Goal: Task Accomplishment & Management: Manage account settings

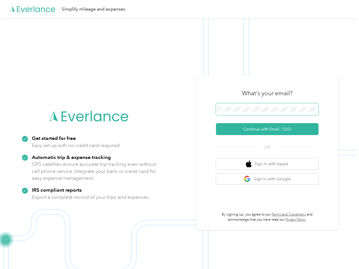
click at [233, 112] on span at bounding box center [267, 109] width 102 height 12
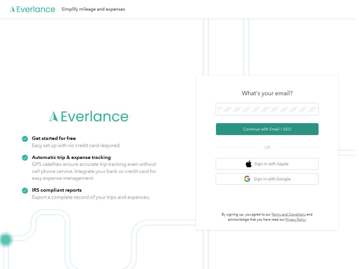
click at [251, 129] on button "Continue with Email / SSO" at bounding box center [267, 129] width 102 height 12
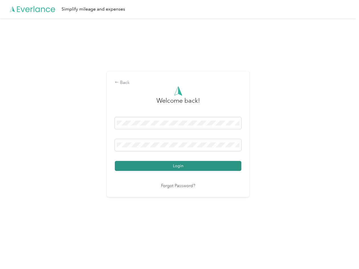
click at [227, 164] on button "Login" at bounding box center [178, 166] width 126 height 10
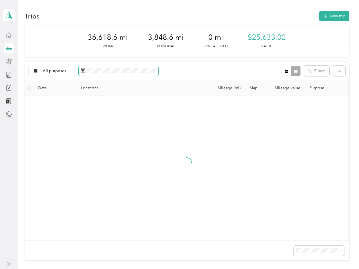
click at [82, 71] on icon at bounding box center [83, 70] width 5 height 5
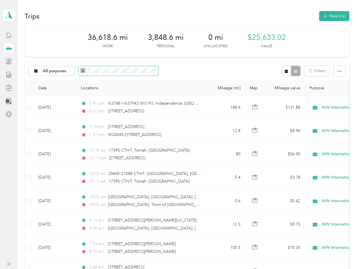
click at [85, 71] on icon at bounding box center [83, 71] width 4 height 4
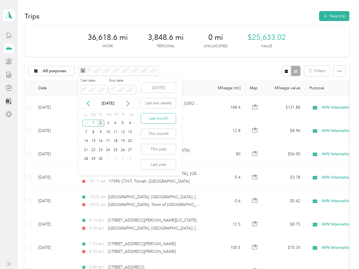
click at [157, 120] on button "Last month" at bounding box center [158, 119] width 35 height 10
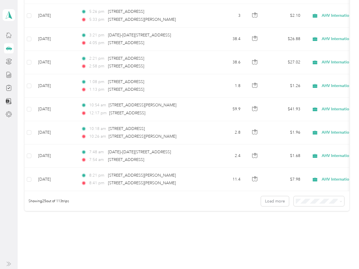
scroll to position [515, 0]
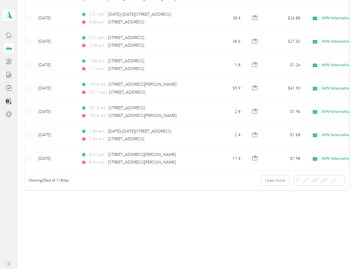
click at [318, 209] on span "100 per load" at bounding box center [307, 210] width 23 height 5
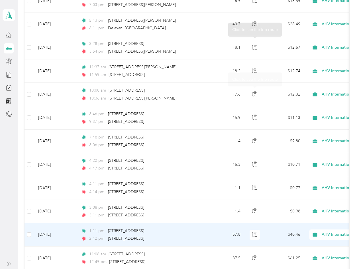
scroll to position [2270, 0]
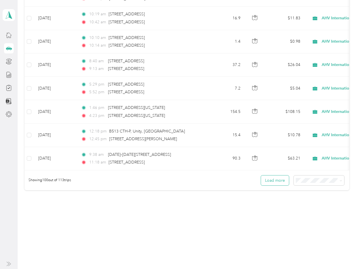
click at [262, 180] on button "Load more" at bounding box center [275, 181] width 28 height 10
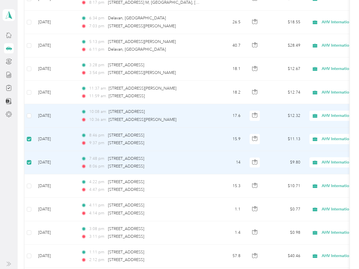
scroll to position [1976, 0]
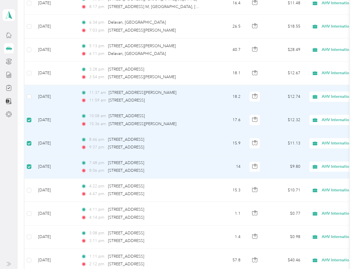
click at [28, 100] on td at bounding box center [28, 96] width 9 height 23
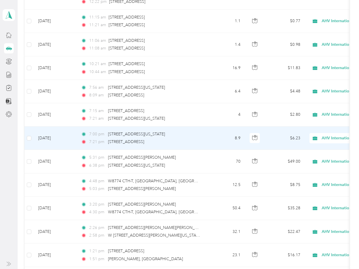
scroll to position [895, 0]
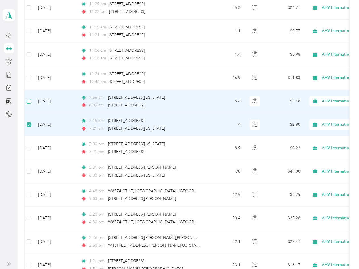
click at [29, 104] on label at bounding box center [29, 101] width 5 height 6
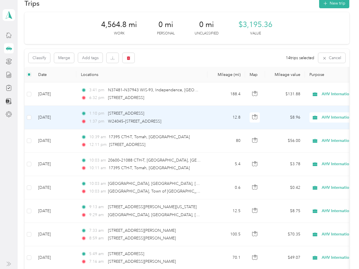
scroll to position [0, 0]
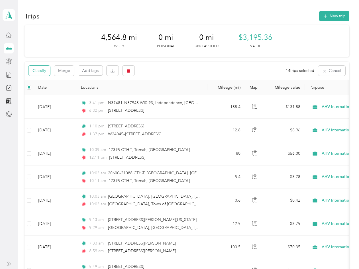
click at [42, 73] on button "Classify" at bounding box center [39, 71] width 22 height 10
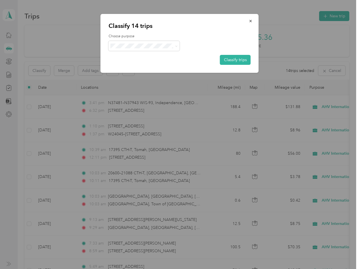
click at [139, 64] on span "Personal" at bounding box center [148, 66] width 53 height 6
click at [231, 59] on button "Classify trips" at bounding box center [235, 60] width 31 height 10
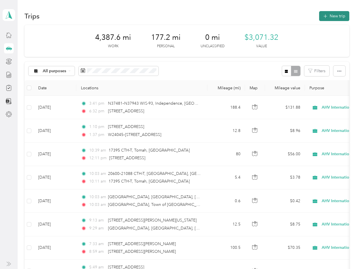
click at [326, 18] on span "button" at bounding box center [325, 16] width 5 height 5
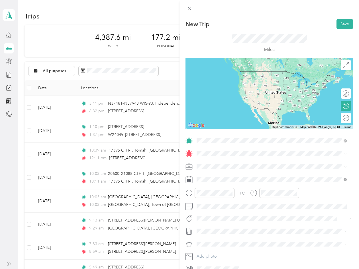
click at [232, 164] on span "[GEOGRAPHIC_DATA] [US_STATE], [GEOGRAPHIC_DATA]" at bounding box center [239, 164] width 64 height 10
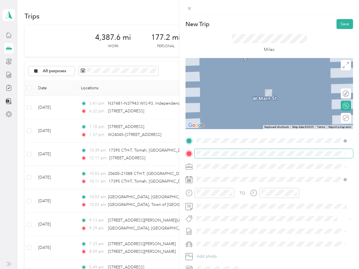
click at [225, 156] on span at bounding box center [273, 153] width 158 height 9
click at [234, 205] on span "Superior [US_STATE], [GEOGRAPHIC_DATA]" at bounding box center [239, 200] width 64 height 10
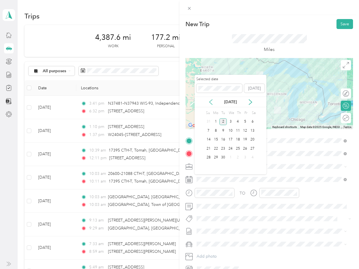
click at [210, 105] on icon at bounding box center [211, 102] width 6 height 6
click at [216, 156] on div "25" at bounding box center [215, 157] width 7 height 7
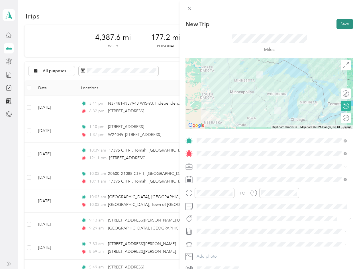
click at [338, 24] on button "Save" at bounding box center [344, 24] width 17 height 10
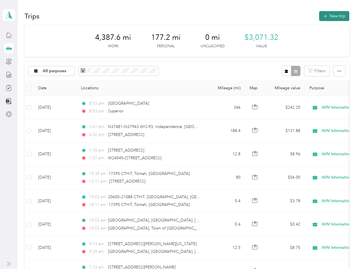
click at [328, 18] on button "New trip" at bounding box center [334, 16] width 30 height 10
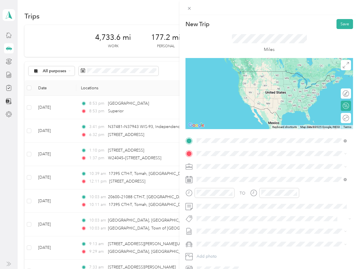
click at [234, 192] on span "Superior [US_STATE], [GEOGRAPHIC_DATA]" at bounding box center [239, 187] width 64 height 10
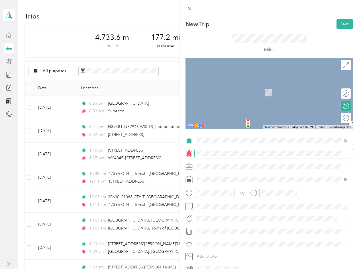
click at [225, 156] on span at bounding box center [273, 153] width 158 height 9
click at [225, 172] on span "[GEOGRAPHIC_DATA] [US_STATE], [GEOGRAPHIC_DATA]" at bounding box center [239, 177] width 64 height 10
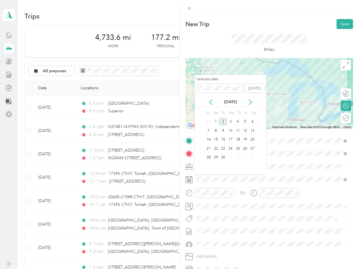
click at [209, 108] on div "Selected date [DATE] [DATE] Su Mo Tu We Th Fr Sa 31 1 2 3 4 5 6 7 8 9 10 11 12 …" at bounding box center [230, 125] width 72 height 100
click at [210, 105] on icon at bounding box center [211, 102] width 6 height 6
click at [222, 158] on div "26" at bounding box center [222, 157] width 7 height 7
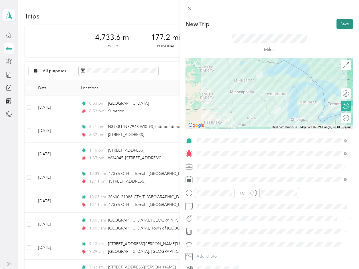
click at [338, 25] on button "Save" at bounding box center [344, 24] width 17 height 10
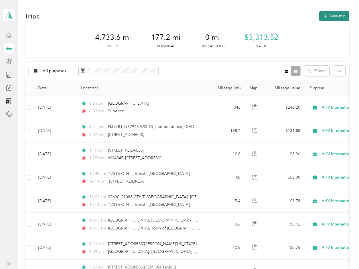
click at [328, 20] on button "New trip" at bounding box center [334, 16] width 30 height 10
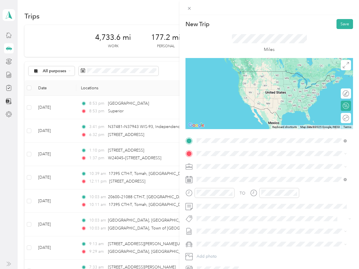
click at [222, 163] on span "[GEOGRAPHIC_DATA] [US_STATE], [GEOGRAPHIC_DATA]" at bounding box center [239, 164] width 64 height 10
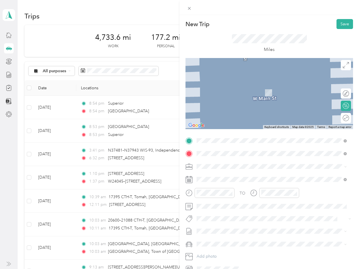
click at [222, 205] on span "Superior [US_STATE], [GEOGRAPHIC_DATA]" at bounding box center [239, 200] width 64 height 10
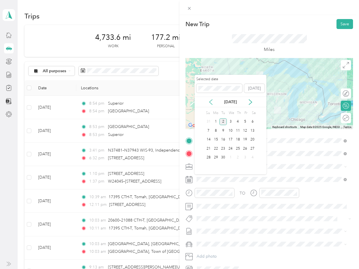
click at [212, 105] on icon at bounding box center [211, 102] width 6 height 6
click at [229, 158] on div "27" at bounding box center [230, 157] width 7 height 7
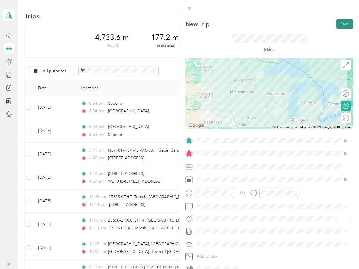
click at [339, 27] on button "Save" at bounding box center [344, 24] width 17 height 10
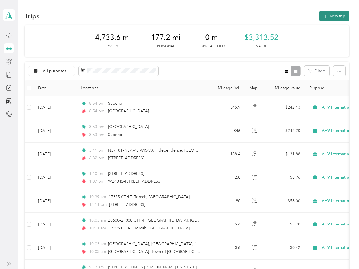
click at [332, 15] on button "New trip" at bounding box center [334, 16] width 30 height 10
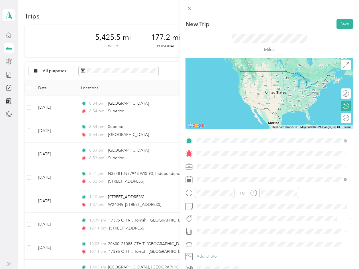
click at [215, 160] on span "[GEOGRAPHIC_DATA] [US_STATE], [GEOGRAPHIC_DATA]" at bounding box center [239, 164] width 64 height 10
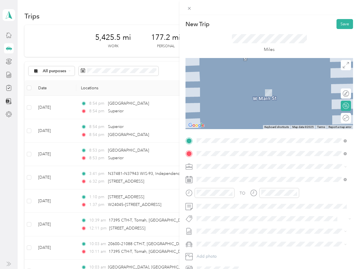
click at [233, 193] on span "Eau Claire [US_STATE], [GEOGRAPHIC_DATA]" at bounding box center [239, 193] width 64 height 10
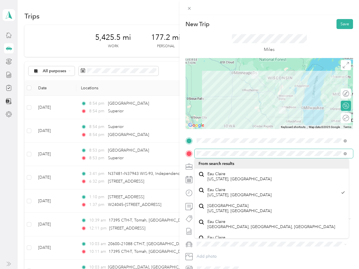
click at [194, 154] on div at bounding box center [268, 153] width 167 height 9
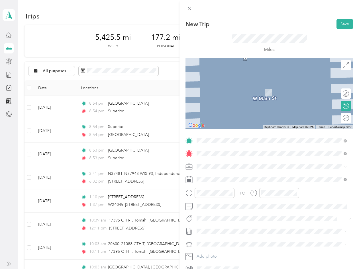
click at [222, 174] on span "[PERSON_NAME] [US_STATE], [GEOGRAPHIC_DATA]" at bounding box center [239, 177] width 64 height 10
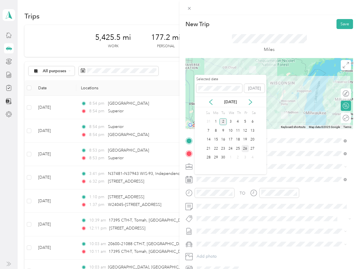
click at [241, 149] on div "26" at bounding box center [244, 148] width 7 height 7
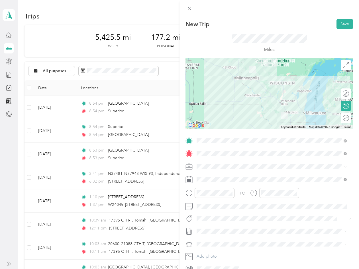
click at [233, 174] on div "TO Add photo" at bounding box center [268, 204] width 167 height 137
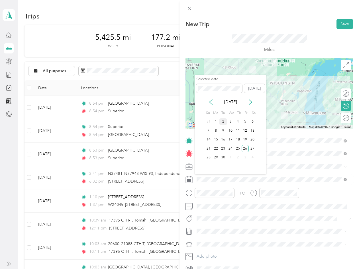
click at [209, 102] on icon at bounding box center [211, 102] width 6 height 6
click at [243, 158] on div "29" at bounding box center [244, 157] width 7 height 7
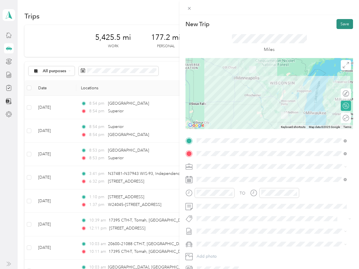
click at [336, 21] on button "Save" at bounding box center [344, 24] width 17 height 10
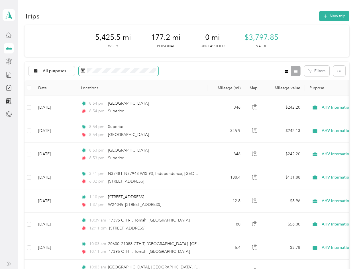
click at [83, 72] on icon at bounding box center [83, 70] width 5 height 5
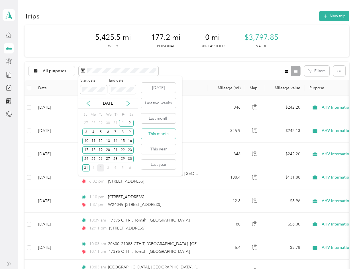
click at [157, 137] on button "This month" at bounding box center [158, 134] width 35 height 10
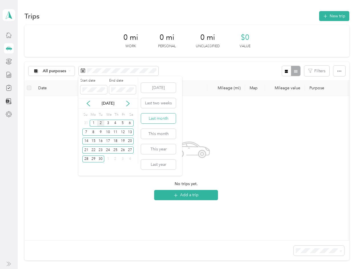
click at [156, 119] on button "Last month" at bounding box center [158, 119] width 35 height 10
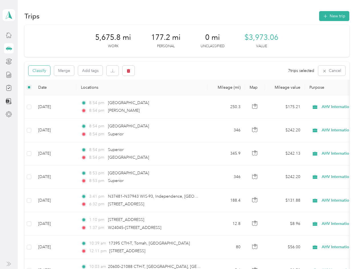
click at [40, 68] on button "Classify" at bounding box center [39, 71] width 22 height 10
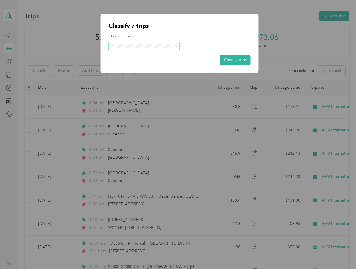
click at [133, 50] on span at bounding box center [143, 46] width 71 height 10
click at [233, 61] on button "Classify trips" at bounding box center [235, 60] width 31 height 10
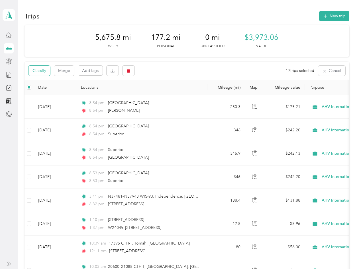
click at [40, 74] on button "Classify" at bounding box center [39, 71] width 22 height 10
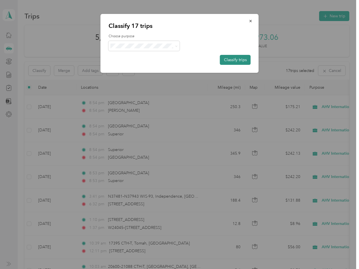
click at [242, 57] on button "Classify trips" at bounding box center [235, 60] width 31 height 10
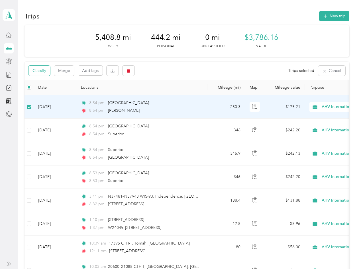
click at [42, 72] on button "Classify" at bounding box center [39, 71] width 22 height 10
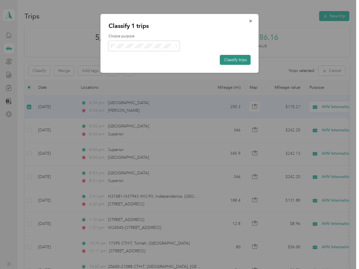
click at [236, 58] on button "Classify trips" at bounding box center [235, 60] width 31 height 10
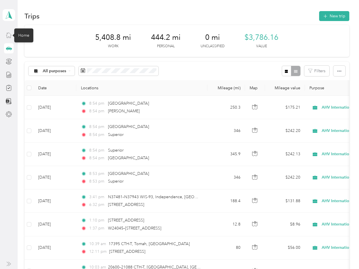
click at [9, 36] on icon at bounding box center [9, 35] width 6 height 6
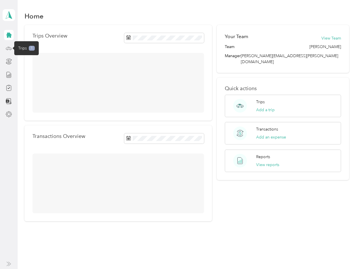
click at [8, 47] on icon at bounding box center [9, 48] width 6 height 6
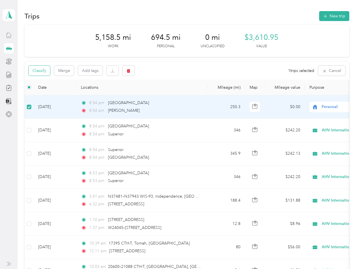
click at [44, 73] on button "Classify" at bounding box center [39, 71] width 22 height 10
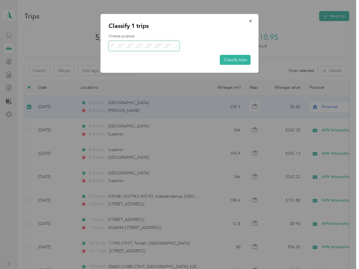
click at [117, 49] on span at bounding box center [143, 46] width 71 height 10
click at [129, 58] on li "AHV International" at bounding box center [143, 57] width 71 height 10
drag, startPoint x: 219, startPoint y: 59, endPoint x: 225, endPoint y: 60, distance: 6.4
click at [224, 59] on div "Choose purpose Classify trips" at bounding box center [179, 49] width 142 height 31
click at [225, 60] on button "Classify trips" at bounding box center [235, 60] width 31 height 10
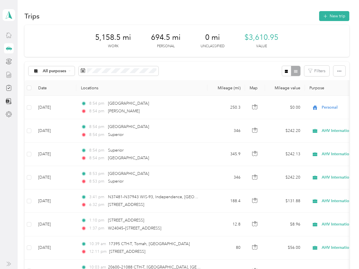
click at [9, 75] on icon at bounding box center [9, 75] width 6 height 6
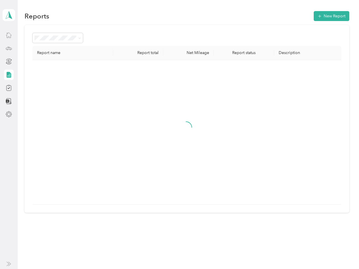
click at [10, 48] on icon at bounding box center [8, 48] width 3 height 0
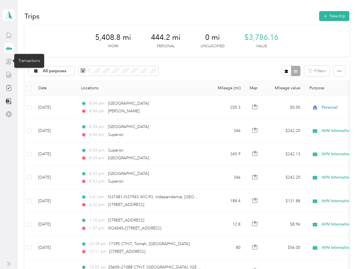
click at [10, 63] on icon at bounding box center [9, 61] width 6 height 6
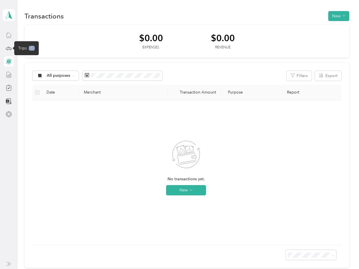
click at [8, 48] on icon at bounding box center [9, 48] width 6 height 6
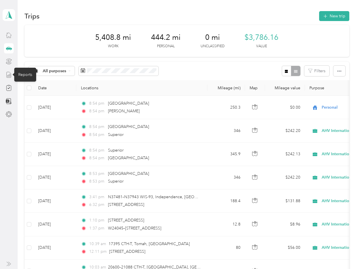
click at [9, 77] on icon at bounding box center [9, 75] width 6 height 6
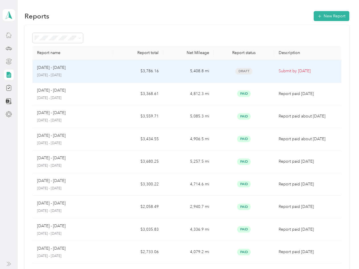
click at [90, 68] on div "[DATE] - [DATE]" at bounding box center [72, 68] width 71 height 6
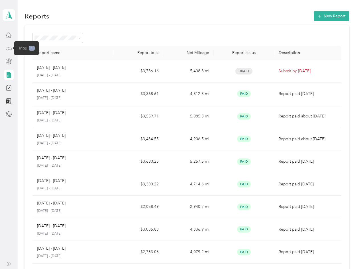
click at [11, 51] on icon at bounding box center [9, 48] width 6 height 6
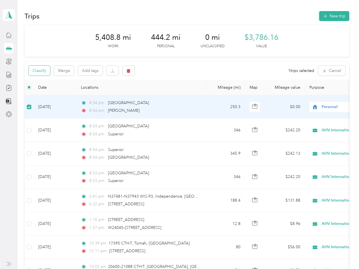
click at [44, 71] on button "Classify" at bounding box center [39, 71] width 22 height 10
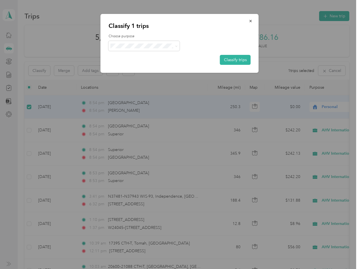
click at [152, 57] on span "AHV International" at bounding box center [148, 55] width 53 height 6
click at [231, 61] on button "Classify trips" at bounding box center [235, 60] width 31 height 10
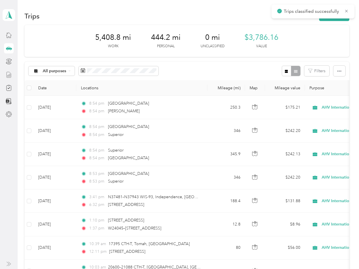
click at [7, 77] on icon at bounding box center [9, 75] width 4 height 6
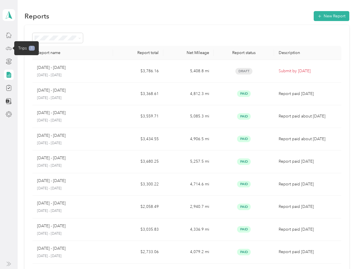
click at [9, 48] on icon at bounding box center [9, 48] width 6 height 6
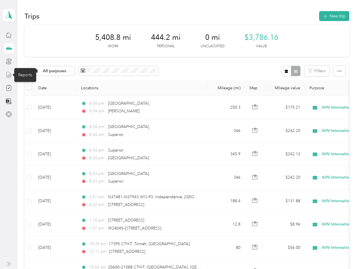
click at [11, 75] on icon at bounding box center [9, 75] width 4 height 6
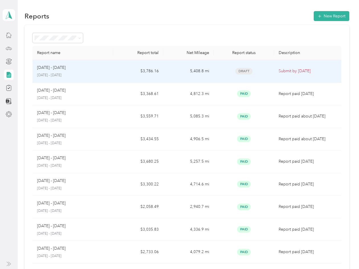
click at [279, 70] on p "Submit by [DATE]" at bounding box center [307, 71] width 58 height 6
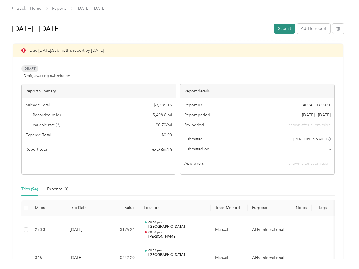
click at [286, 30] on button "Submit" at bounding box center [284, 29] width 21 height 10
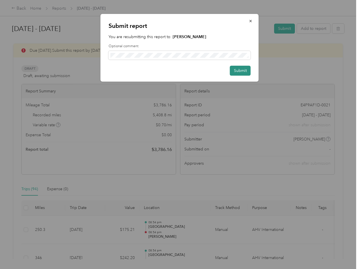
click at [240, 69] on button "Submit" at bounding box center [240, 71] width 21 height 10
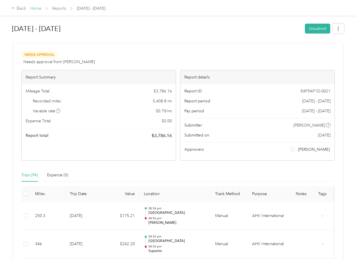
click at [31, 9] on link "Home" at bounding box center [35, 8] width 11 height 5
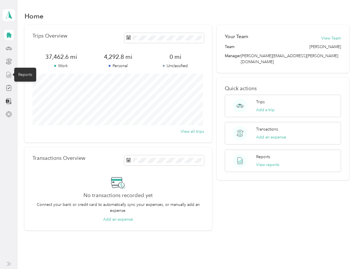
click at [7, 76] on icon at bounding box center [9, 75] width 6 height 6
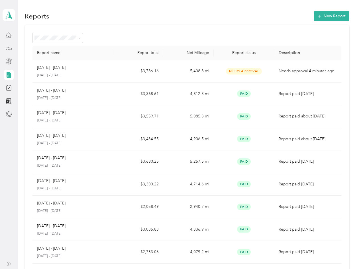
click at [266, 18] on div "Reports New Report" at bounding box center [186, 16] width 324 height 12
click at [290, 28] on div "Report name Report total Net Mileage Report status Description [DATE] - [DATE] …" at bounding box center [186, 167] width 324 height 285
